Goal: Information Seeking & Learning: Check status

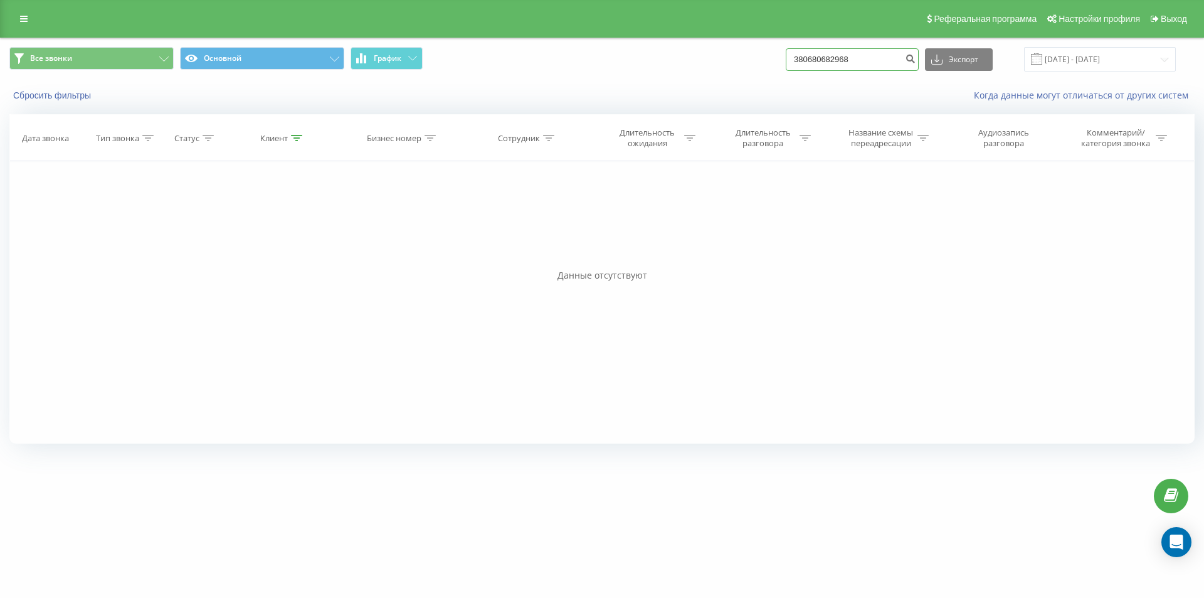
drag, startPoint x: 878, startPoint y: 53, endPoint x: 779, endPoint y: 58, distance: 99.2
click at [782, 58] on div "Все звонки Основной График 380680682968 Экспорт .csv .xls .xlsx 20.05.2025 - 20…" at bounding box center [601, 59] width 1185 height 24
paste input "+380686294385"
click at [801, 58] on input "+380686294385" at bounding box center [852, 59] width 133 height 23
type input "380686294385"
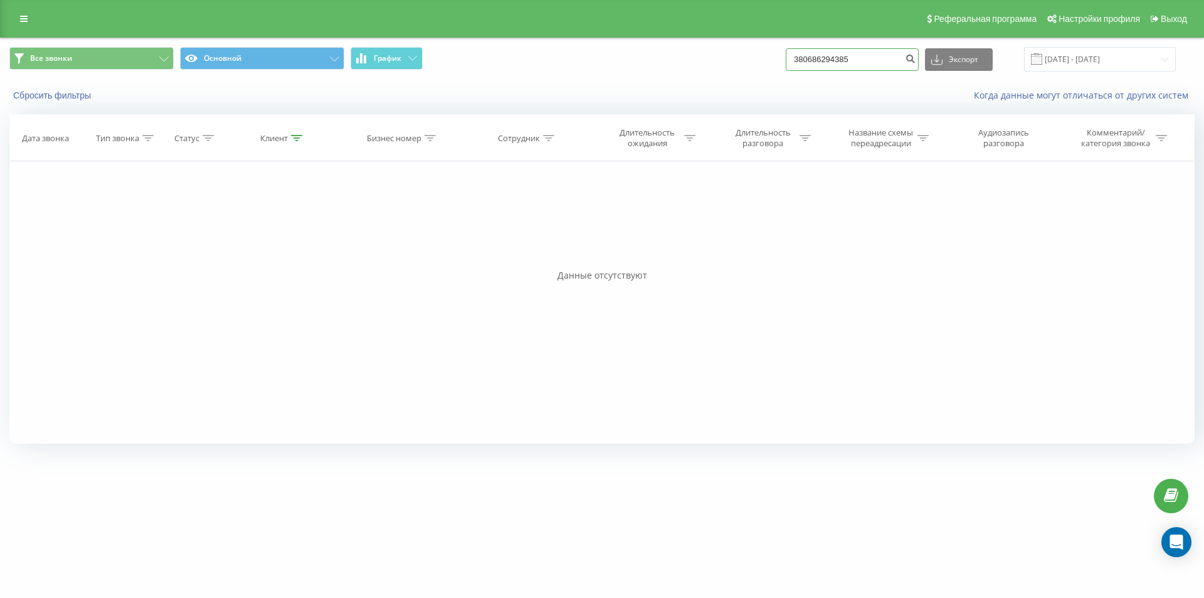
drag, startPoint x: 877, startPoint y: 56, endPoint x: 724, endPoint y: 56, distance: 152.4
click at [724, 56] on div "Все звонки Основной График 380686294385 Экспорт .csv .xls .xlsx 21.05.2025 - 21…" at bounding box center [601, 59] width 1185 height 24
paste input "994244619"
type input "380994244619"
drag, startPoint x: 877, startPoint y: 58, endPoint x: 730, endPoint y: 56, distance: 146.8
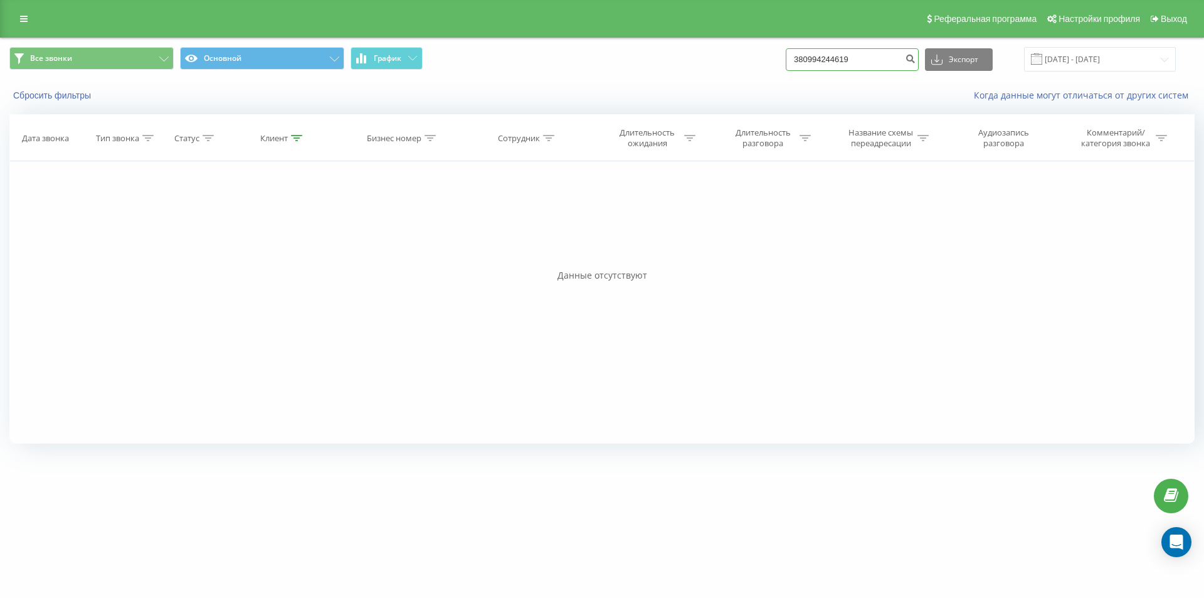
click at [731, 56] on div "Все звонки Основной График 380994244619 Экспорт .csv .xls .xlsx [DATE] - [DATE]" at bounding box center [601, 59] width 1185 height 24
paste input "3890447"
type input "380938904479"
